Goal: Connect with others: Establish contact or relationships with other users

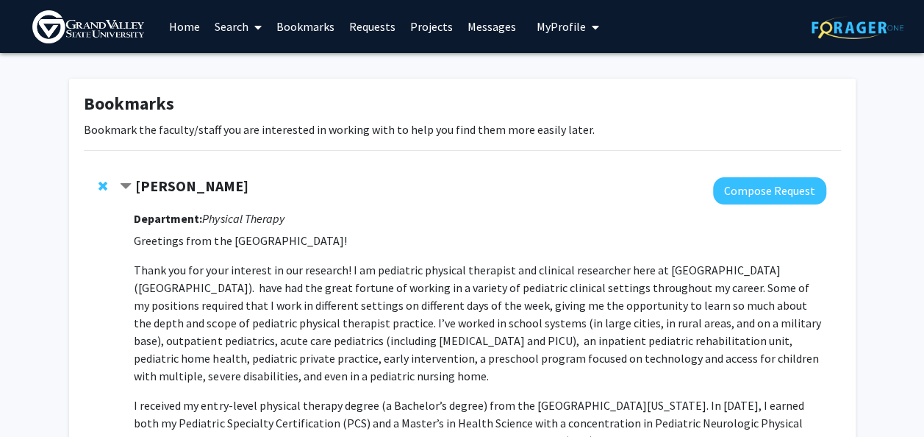
drag, startPoint x: 0, startPoint y: 0, endPoint x: 95, endPoint y: 31, distance: 99.8
click at [95, 31] on img at bounding box center [88, 26] width 112 height 33
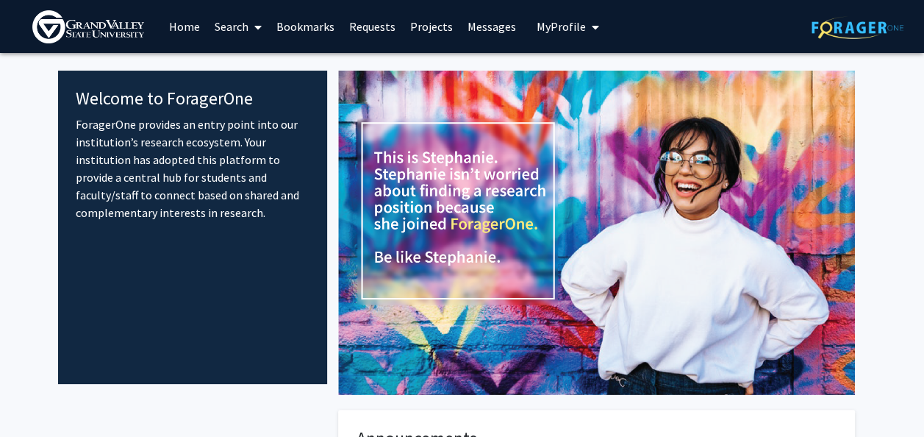
click at [225, 33] on link "Search" at bounding box center [238, 26] width 62 height 51
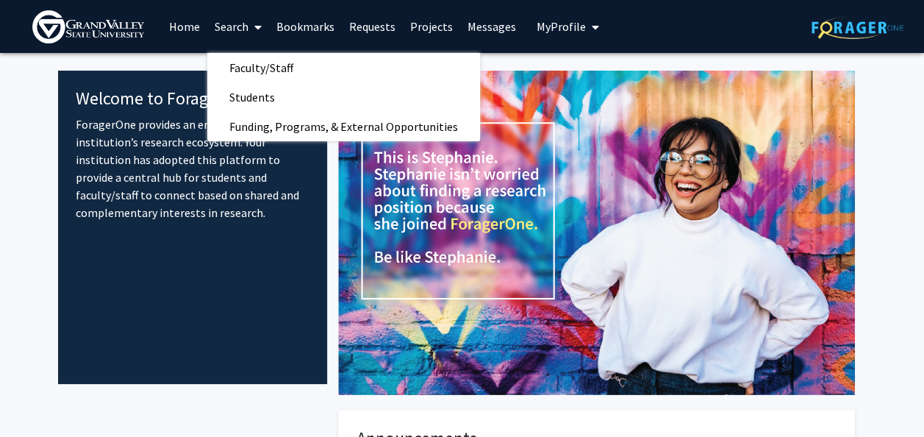
click at [182, 27] on link "Home" at bounding box center [185, 26] width 46 height 51
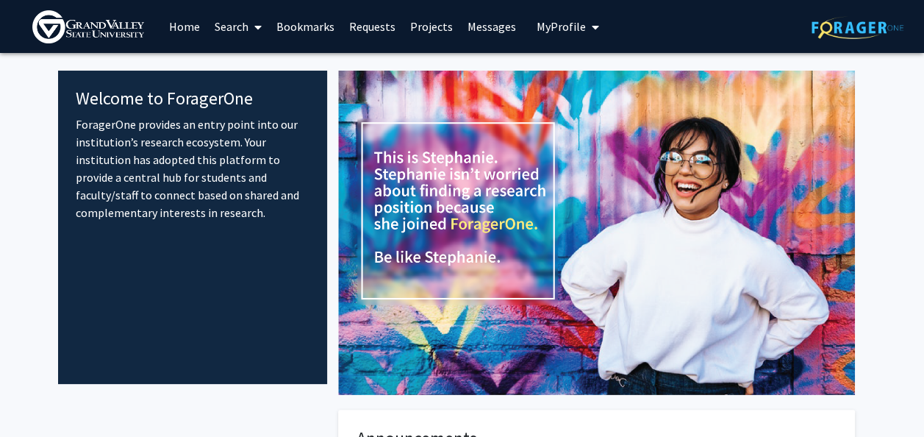
click at [238, 24] on link "Search" at bounding box center [238, 26] width 62 height 51
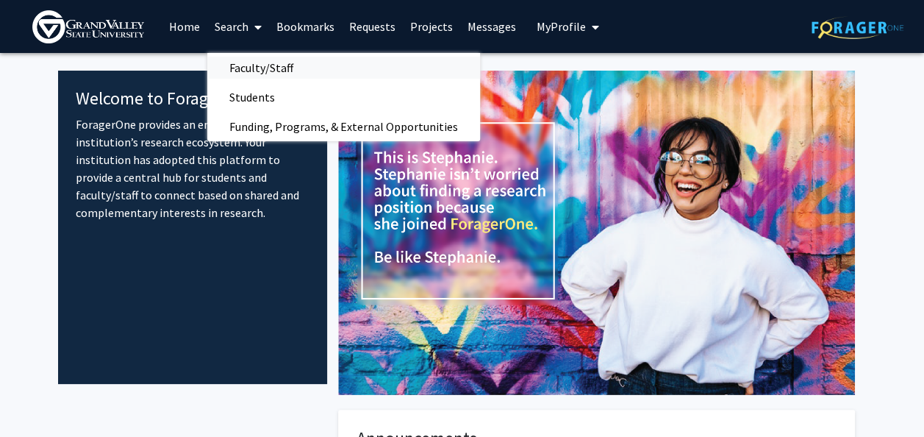
click at [263, 63] on span "Faculty/Staff" at bounding box center [261, 67] width 108 height 29
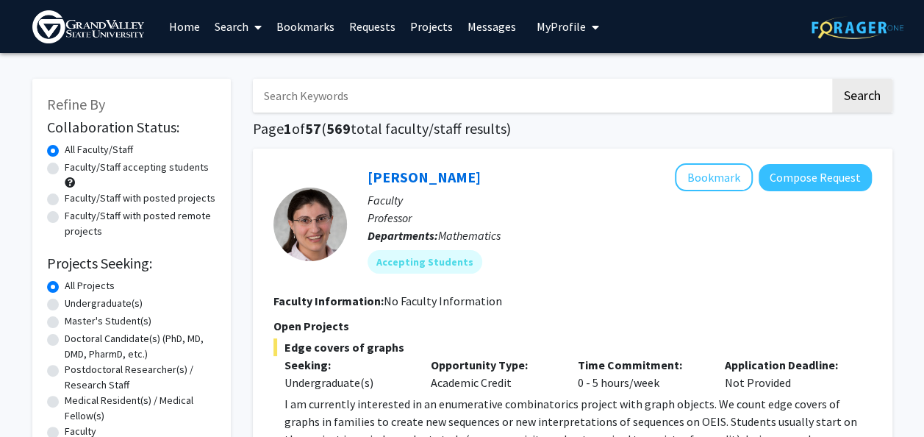
click at [247, 24] on link "Search" at bounding box center [238, 26] width 62 height 51
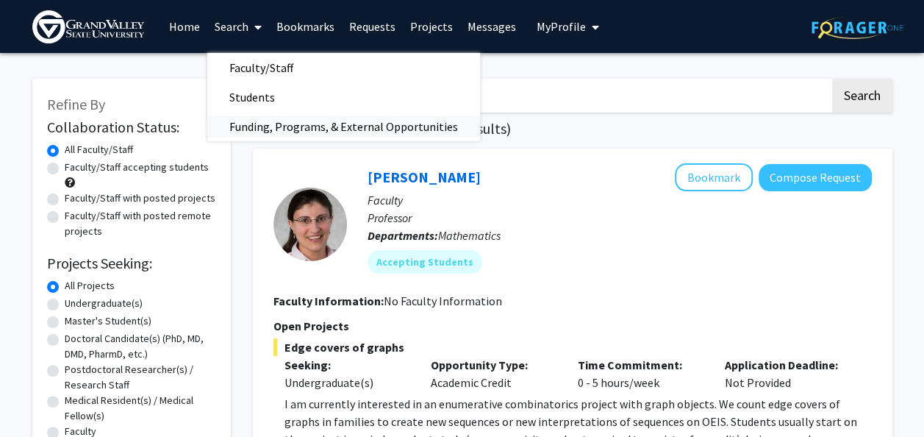
click at [282, 130] on span "Funding, Programs, & External Opportunities" at bounding box center [343, 126] width 273 height 29
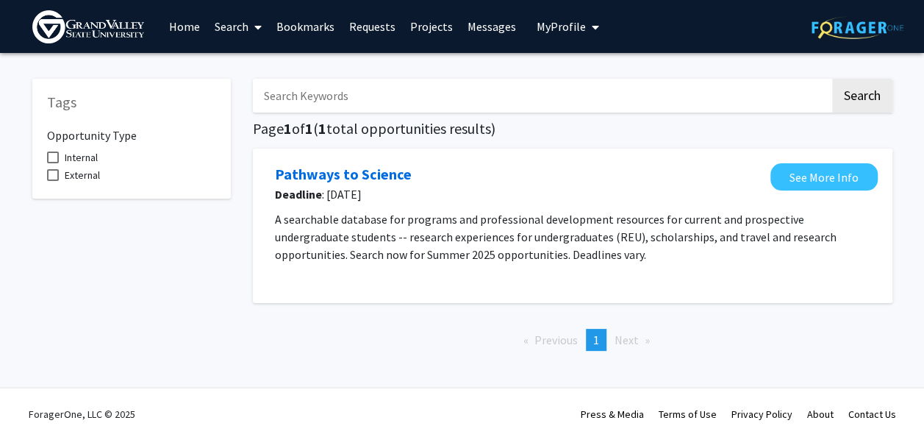
scroll to position [3, 0]
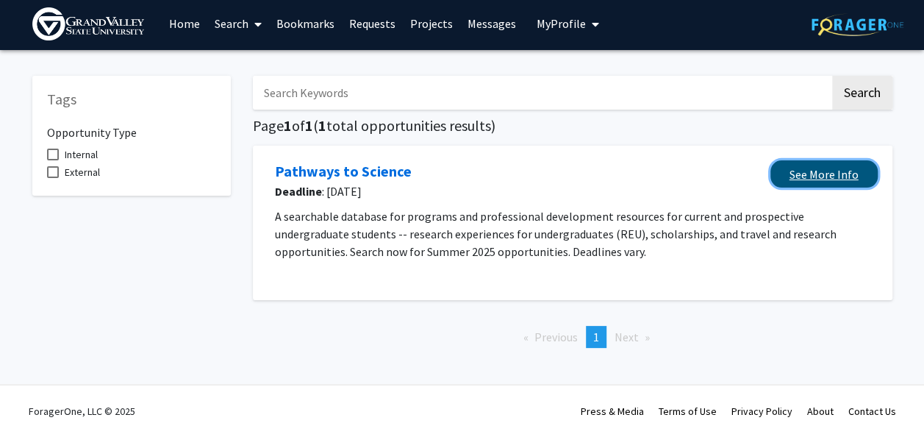
click at [789, 179] on link "See More Info" at bounding box center [824, 173] width 107 height 27
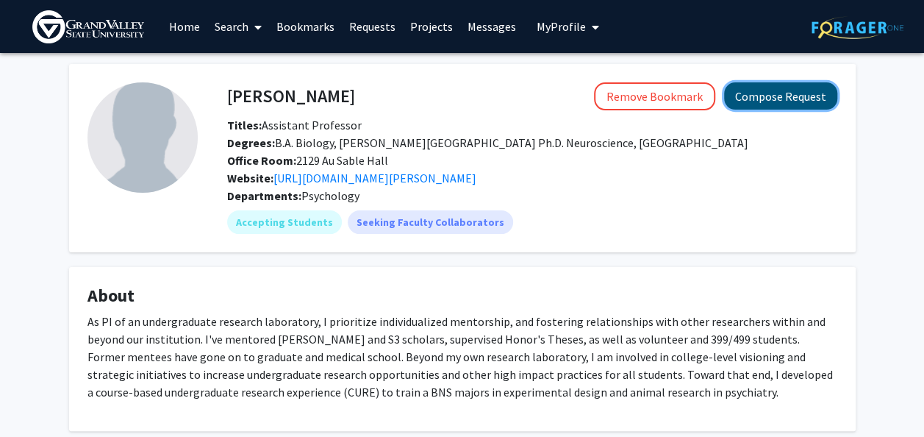
click at [791, 83] on button "Compose Request" at bounding box center [780, 95] width 113 height 27
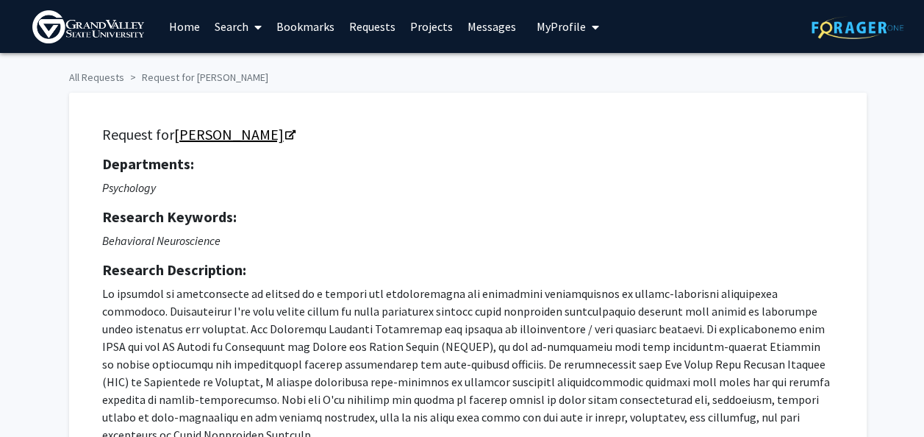
click at [296, 136] on icon "Opens in a new tab" at bounding box center [290, 136] width 10 height 10
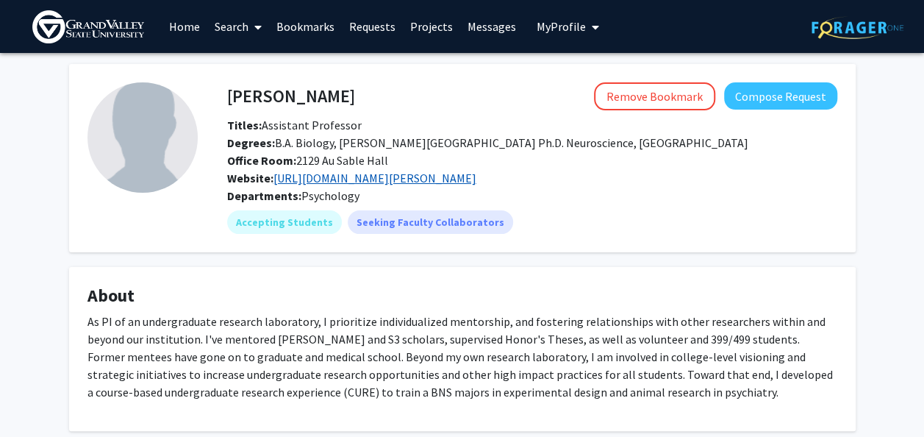
click at [407, 178] on link "[URL][DOMAIN_NAME][PERSON_NAME]" at bounding box center [375, 178] width 203 height 15
